Goal: Information Seeking & Learning: Check status

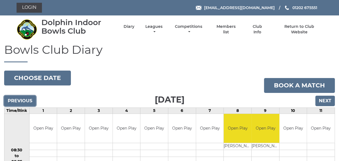
click at [20, 101] on input "Previous" at bounding box center [20, 101] width 32 height 10
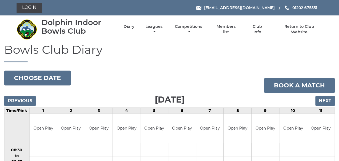
click at [154, 28] on link "Leagues" at bounding box center [154, 30] width 20 height 11
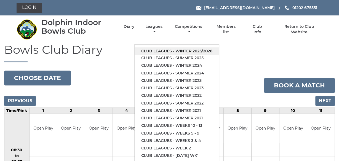
click at [160, 50] on link "Club leagues - Winter 2025/2026" at bounding box center [177, 51] width 85 height 7
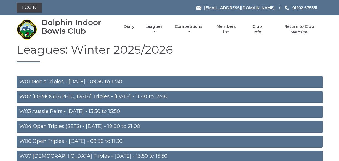
click at [67, 142] on link "W06 Open Triples - Tuesday - 09:30 to 11:30" at bounding box center [170, 142] width 307 height 12
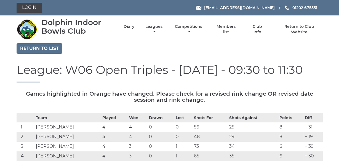
click at [321, 47] on div "Return to list" at bounding box center [169, 49] width 315 height 12
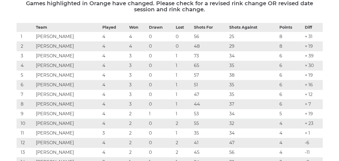
scroll to position [99, 0]
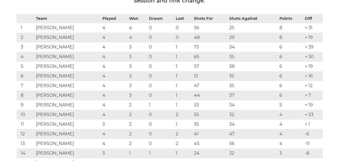
click at [288, 101] on td "5" at bounding box center [290, 106] width 25 height 10
click at [286, 88] on td "6" at bounding box center [290, 86] width 25 height 10
click at [287, 78] on td "6" at bounding box center [290, 77] width 25 height 10
click at [286, 67] on td "6" at bounding box center [290, 67] width 25 height 10
click at [287, 57] on td "6" at bounding box center [290, 57] width 25 height 10
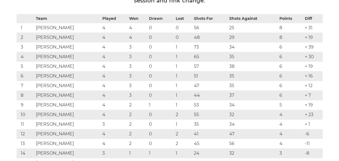
click at [289, 47] on td "6" at bounding box center [290, 48] width 25 height 10
click at [285, 98] on td "6" at bounding box center [290, 96] width 25 height 10
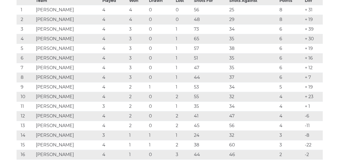
scroll to position [117, 0]
